Goal: Information Seeking & Learning: Find contact information

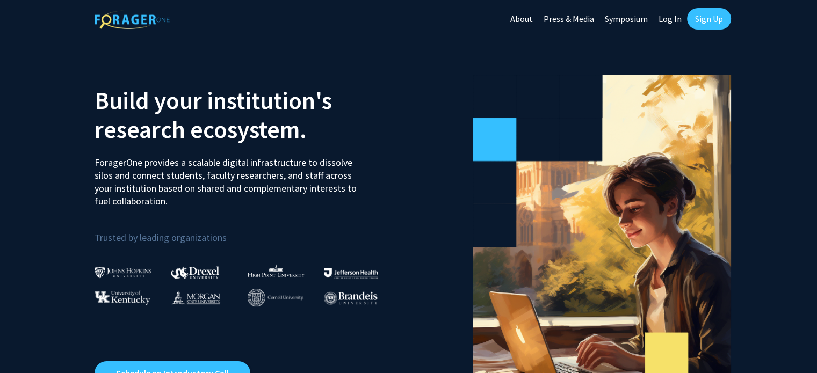
click at [703, 15] on link "Sign Up" at bounding box center [709, 18] width 44 height 21
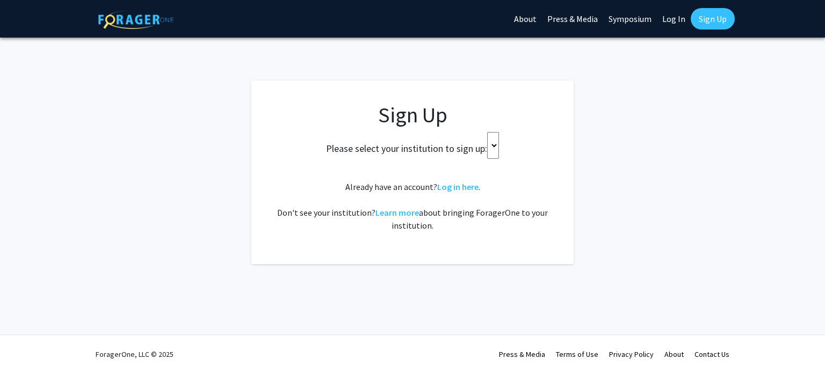
click at [703, 15] on link "Sign Up" at bounding box center [713, 18] width 44 height 21
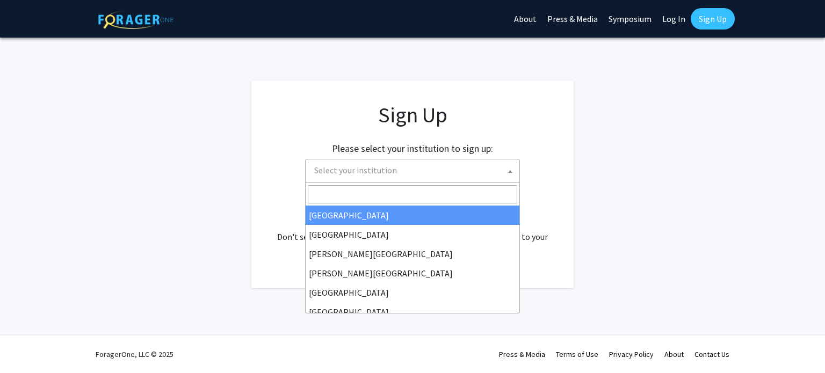
click at [415, 174] on span "Select your institution" at bounding box center [415, 171] width 210 height 22
select select "34"
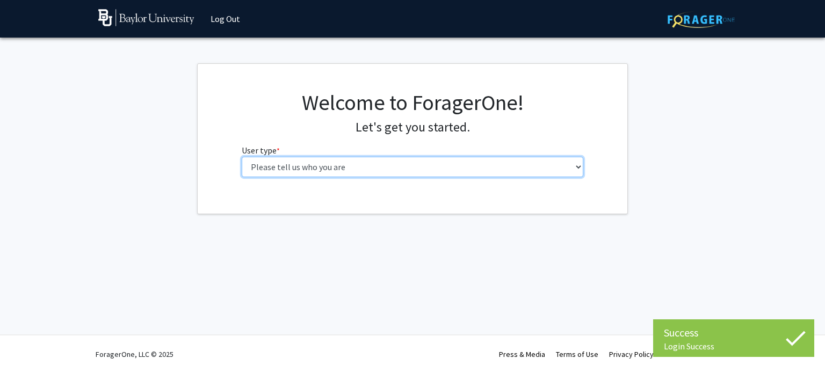
click at [395, 174] on select "Please tell us who you are Undergraduate Student Master's Student Doctoral Cand…" at bounding box center [413, 167] width 342 height 20
select select "1: undergrad"
click at [242, 157] on select "Please tell us who you are Undergraduate Student Master's Student Doctoral Cand…" at bounding box center [413, 167] width 342 height 20
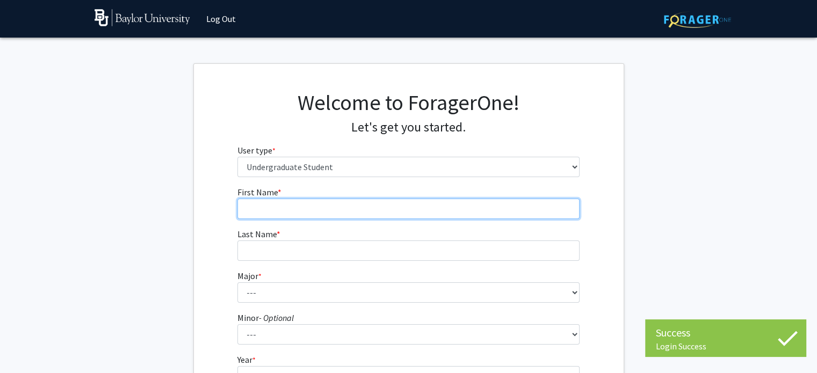
click at [363, 207] on input "First Name * required" at bounding box center [408, 209] width 342 height 20
type input "Etham"
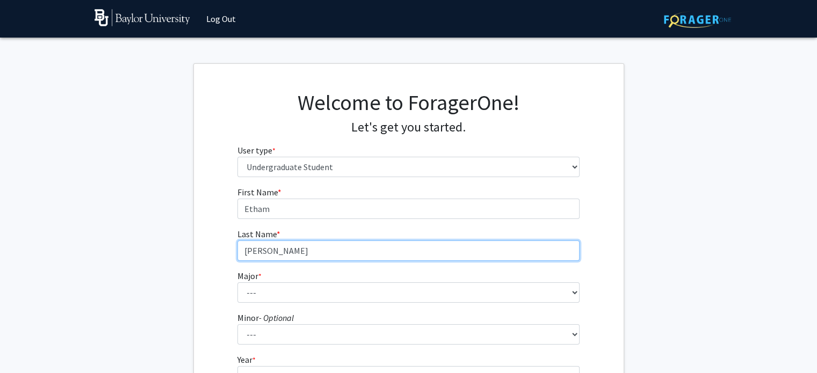
type input "[PERSON_NAME]"
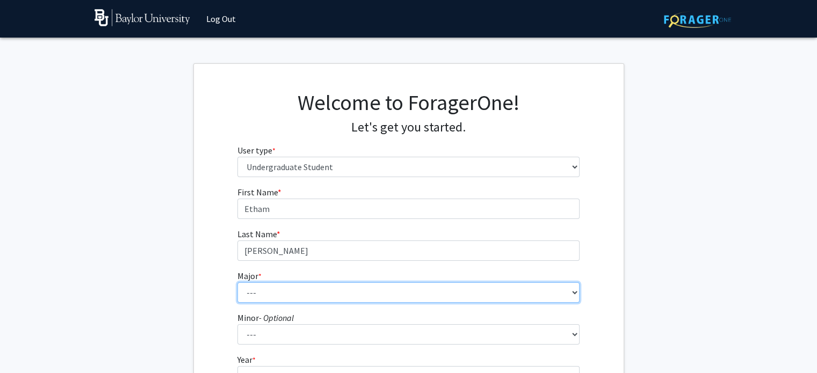
click at [342, 295] on select "--- Accounting American Studies Anthropology Apparel Design & Product Developme…" at bounding box center [408, 293] width 342 height 20
select select "92: 2757"
click at [237, 283] on select "--- Accounting American Studies Anthropology Apparel Design & Product Developme…" at bounding box center [408, 293] width 342 height 20
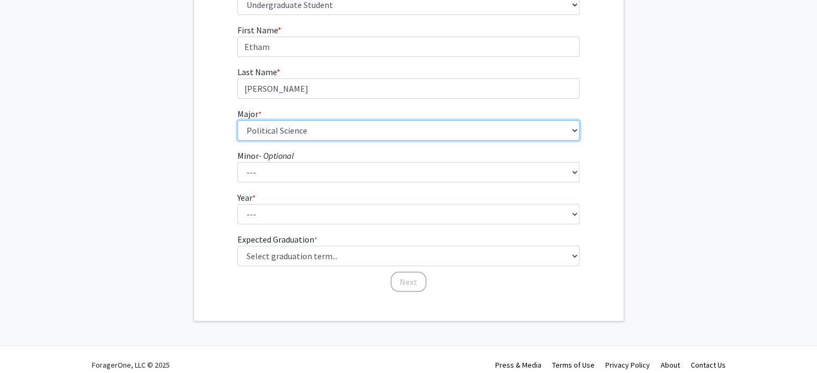
scroll to position [163, 0]
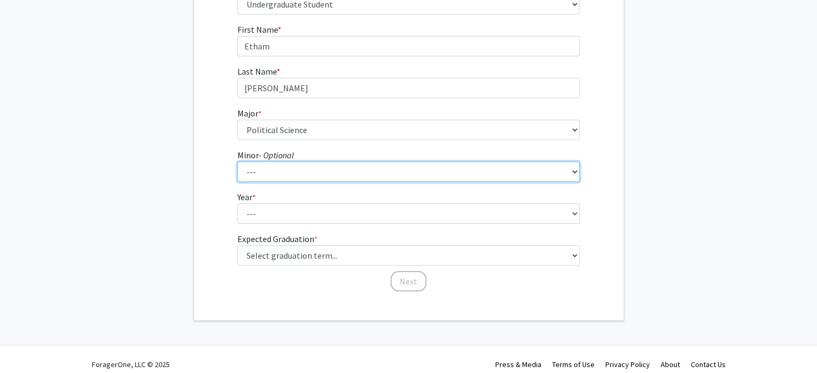
click at [330, 170] on select "--- Advertising American Sign Language American Studies Anthropology Apparel Me…" at bounding box center [408, 172] width 342 height 20
select select "60: 2123"
click at [237, 162] on select "--- Advertising American Sign Language American Studies Anthropology Apparel Me…" at bounding box center [408, 172] width 342 height 20
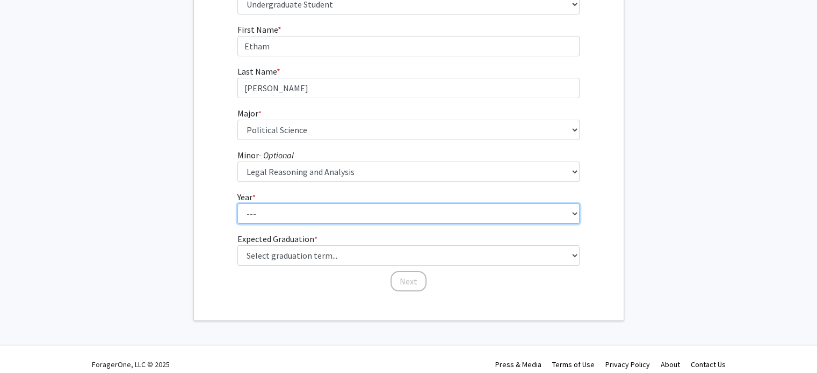
click at [298, 217] on select "--- First-year Sophomore Junior Senior Postbaccalaureate Certificate" at bounding box center [408, 214] width 342 height 20
select select "3: junior"
click at [237, 204] on select "--- First-year Sophomore Junior Senior Postbaccalaureate Certificate" at bounding box center [408, 214] width 342 height 20
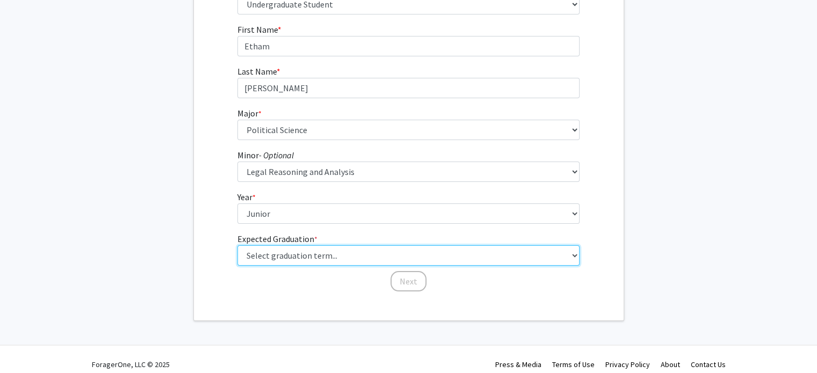
click at [299, 257] on select "Select graduation term... Spring 2025 Summer 2025 Fall 2025 Winter 2025 Spring …" at bounding box center [408, 256] width 342 height 20
select select "9: spring_2027"
click at [237, 246] on select "Select graduation term... Spring 2025 Summer 2025 Fall 2025 Winter 2025 Spring …" at bounding box center [408, 256] width 342 height 20
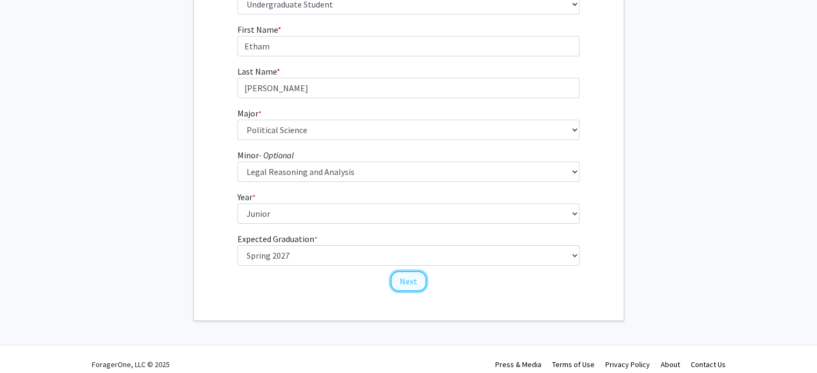
click at [407, 286] on button "Next" at bounding box center [409, 281] width 36 height 20
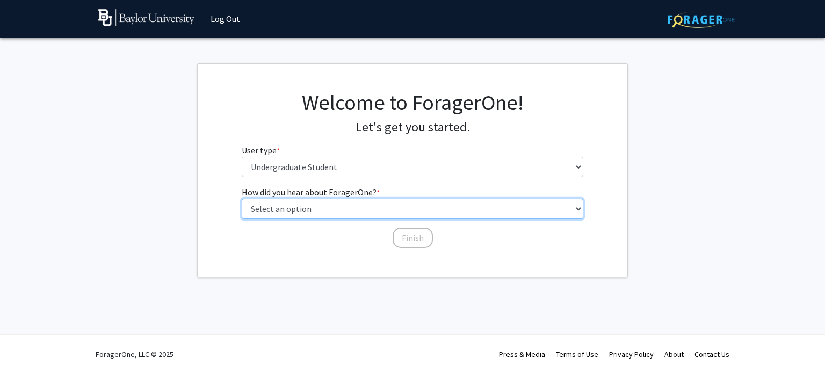
click at [374, 210] on select "Select an option Peer/student recommendation Faculty/staff recommendation Unive…" at bounding box center [413, 209] width 342 height 20
select select "2: faculty_recommendation"
click at [242, 199] on select "Select an option Peer/student recommendation Faculty/staff recommendation Unive…" at bounding box center [413, 209] width 342 height 20
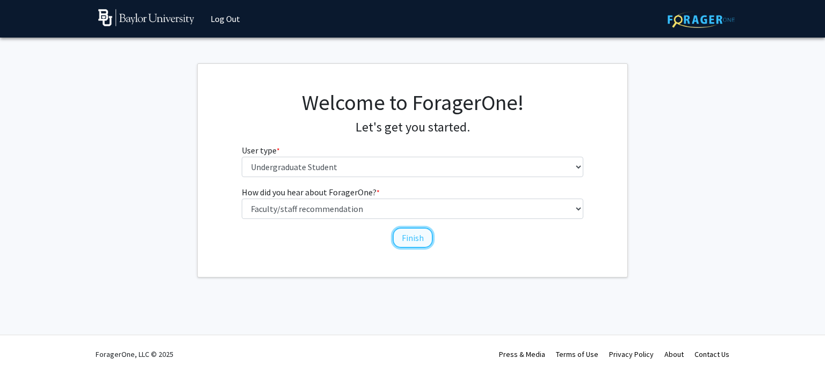
click at [414, 241] on button "Finish" at bounding box center [413, 238] width 40 height 20
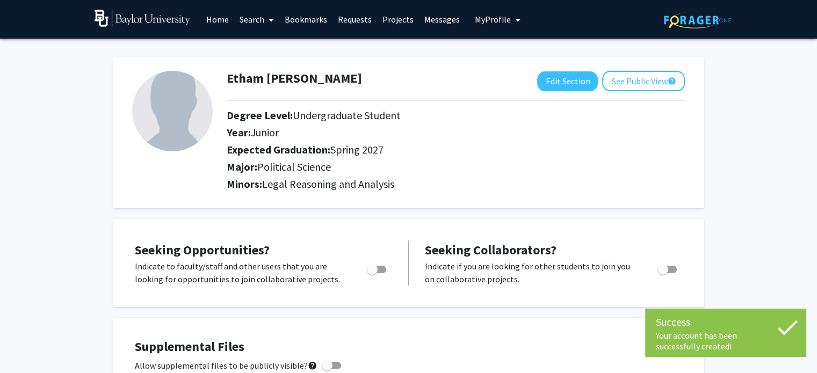
click at [248, 20] on link "Search" at bounding box center [256, 20] width 45 height 38
click at [273, 51] on span "Faculty/Staff" at bounding box center [273, 49] width 79 height 21
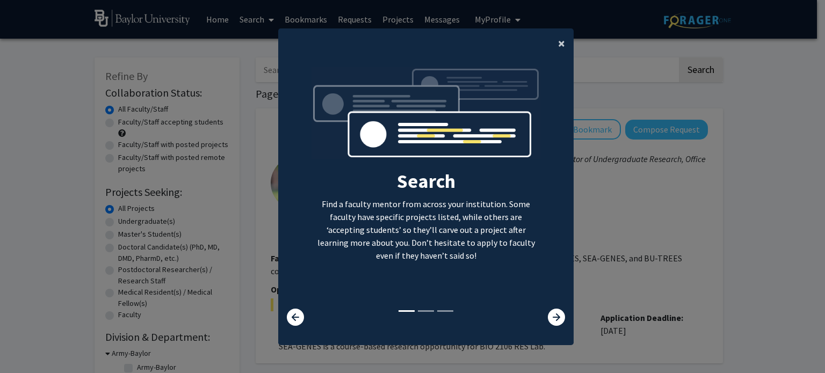
click at [559, 40] on span "×" at bounding box center [561, 43] width 7 height 17
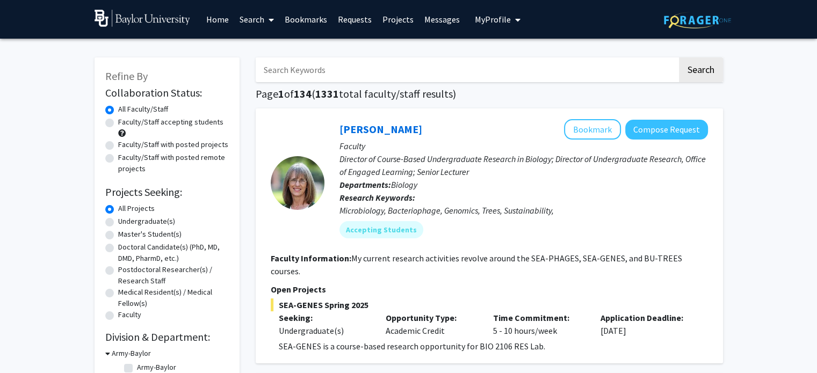
click at [505, 78] on input "Search Keywords" at bounding box center [467, 69] width 422 height 25
type input "[PERSON_NAME]"
click at [679, 57] on button "Search" at bounding box center [701, 69] width 44 height 25
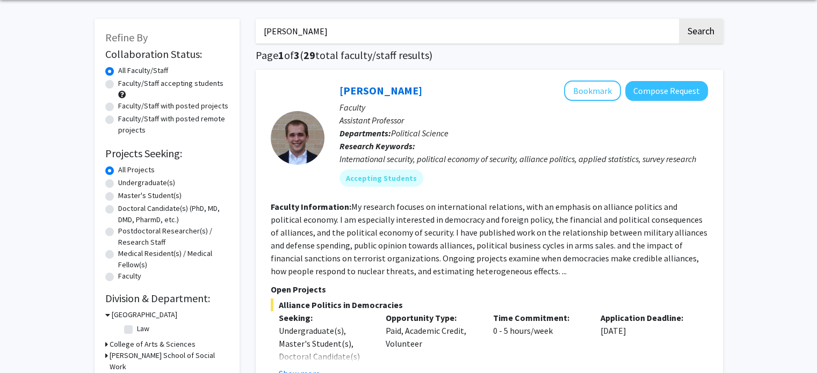
scroll to position [56, 0]
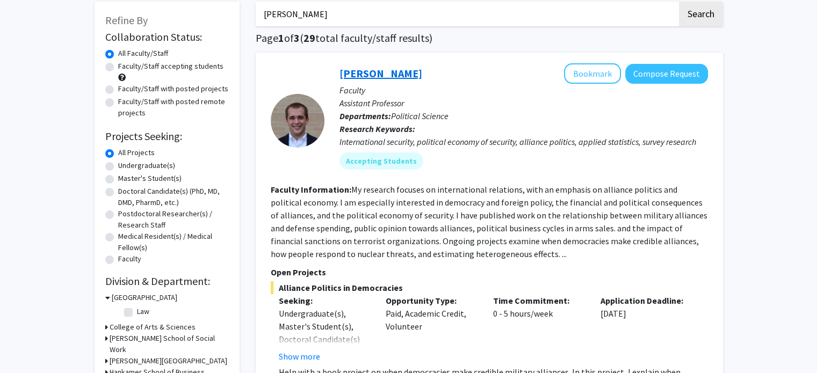
click at [364, 79] on link "[PERSON_NAME]" at bounding box center [381, 73] width 83 height 13
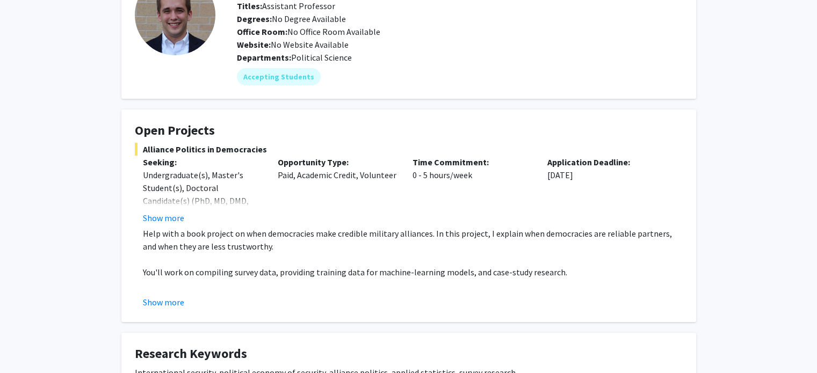
scroll to position [86, 0]
click at [170, 219] on button "Show more" at bounding box center [163, 217] width 41 height 13
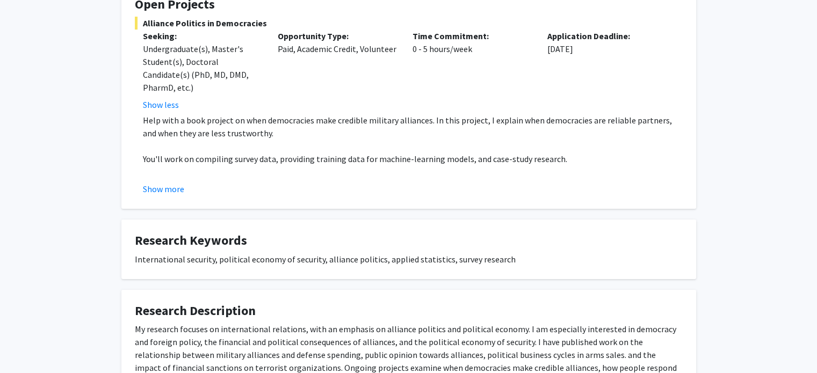
scroll to position [213, 0]
click at [168, 186] on button "Show more" at bounding box center [163, 188] width 41 height 13
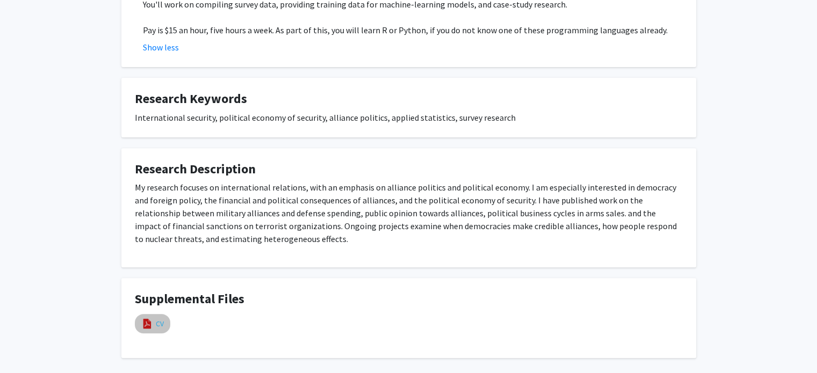
scroll to position [366, 0]
